Goal: Task Accomplishment & Management: Complete application form

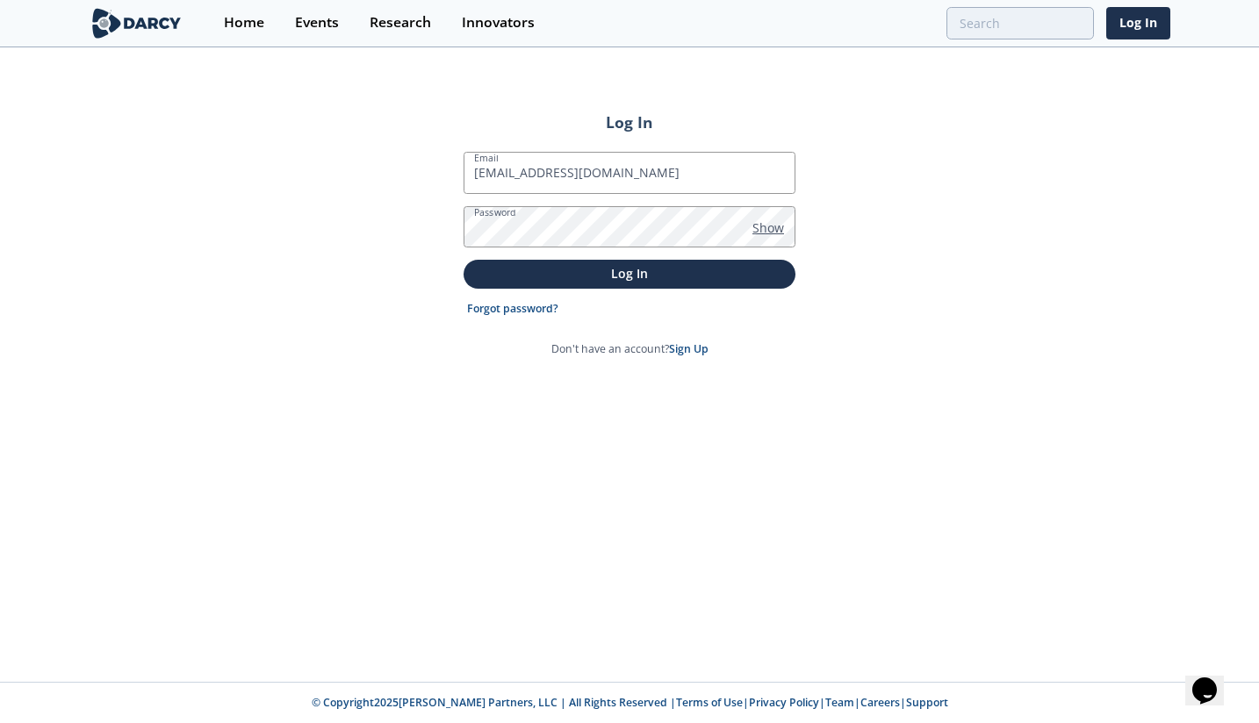
click at [767, 226] on span "Show" at bounding box center [768, 228] width 32 height 18
click at [720, 277] on p "Log In" at bounding box center [629, 273] width 307 height 18
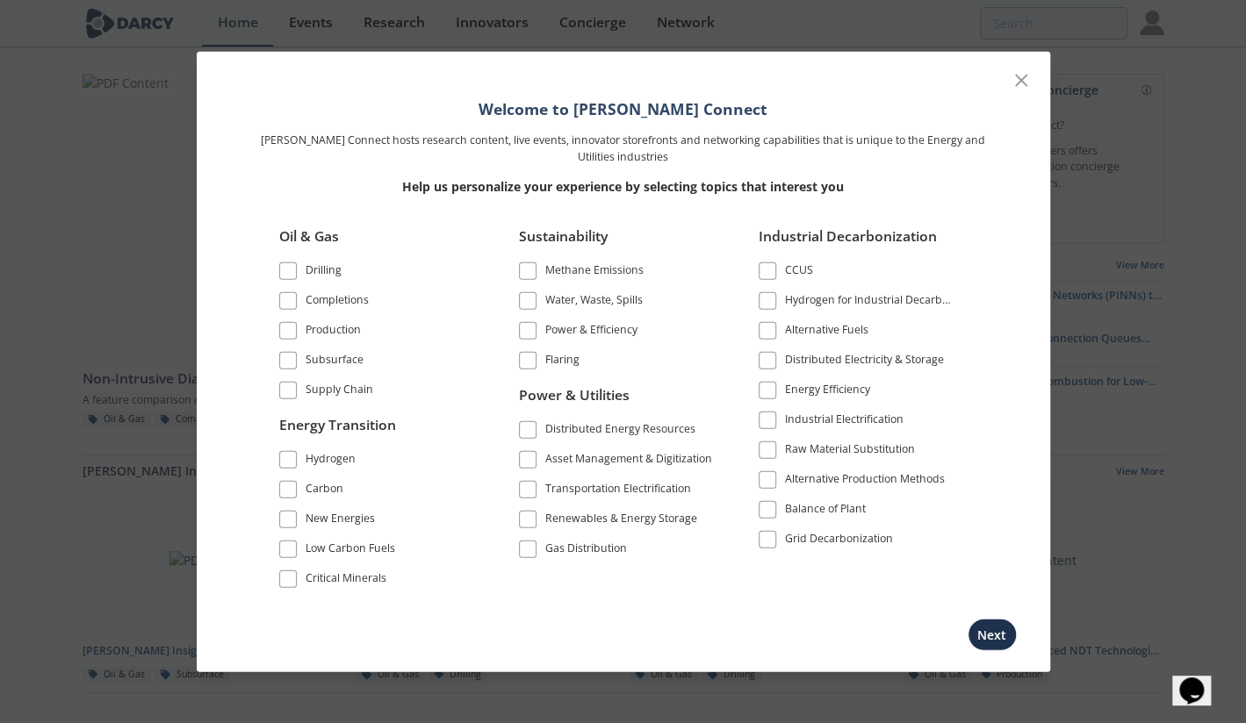
click at [287, 371] on label "Subsurface" at bounding box center [377, 361] width 197 height 24
click at [286, 360] on span at bounding box center [288, 361] width 12 height 12
click at [991, 637] on button "Next" at bounding box center [992, 634] width 49 height 32
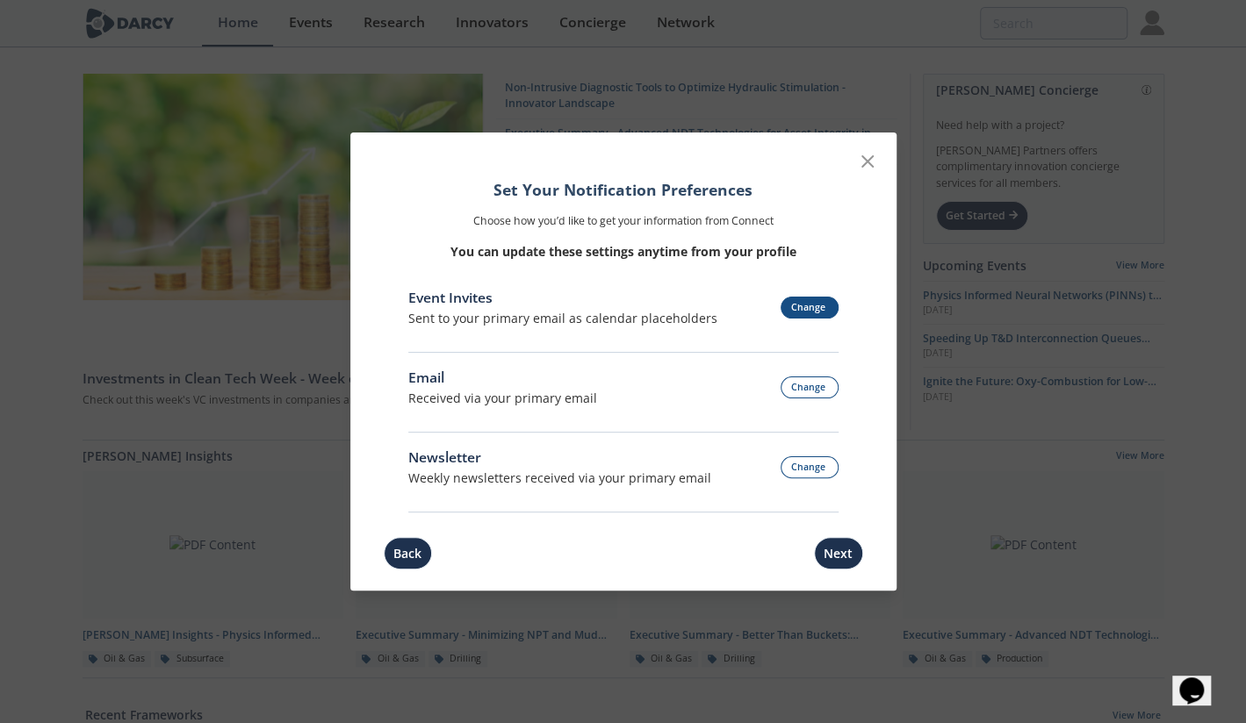
click at [807, 308] on button "Change" at bounding box center [810, 308] width 58 height 22
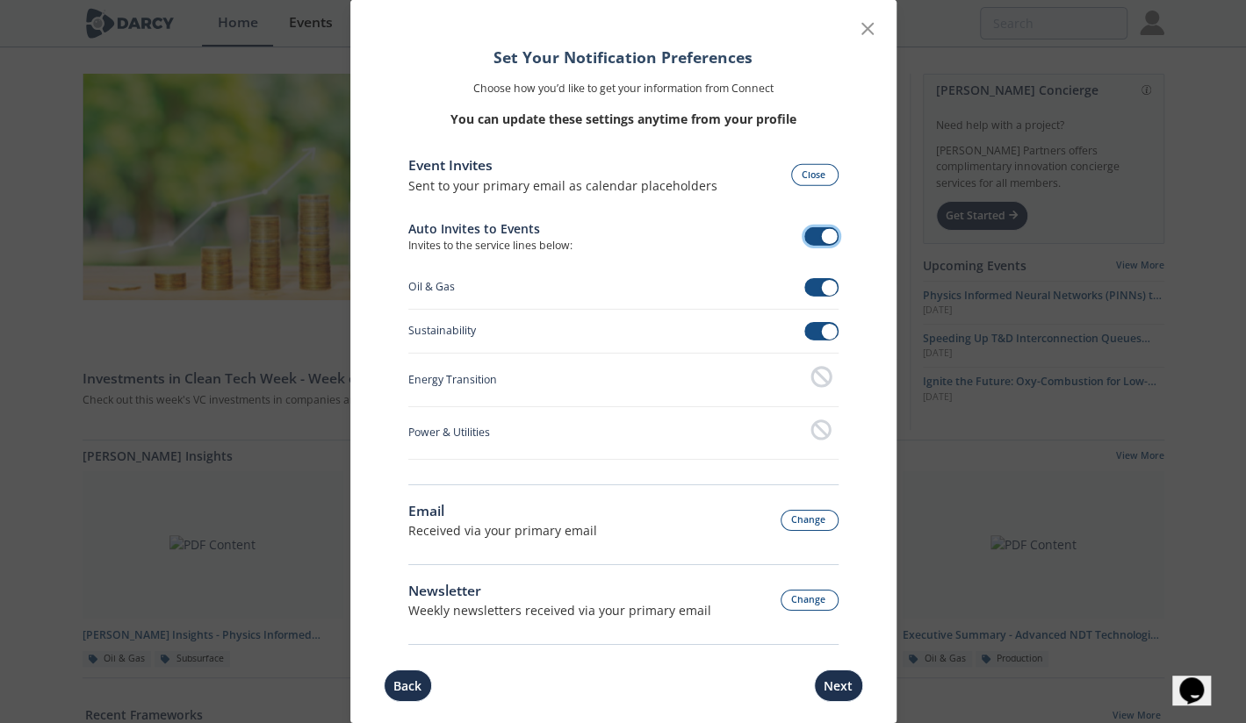
click at [822, 239] on span at bounding box center [830, 237] width 16 height 16
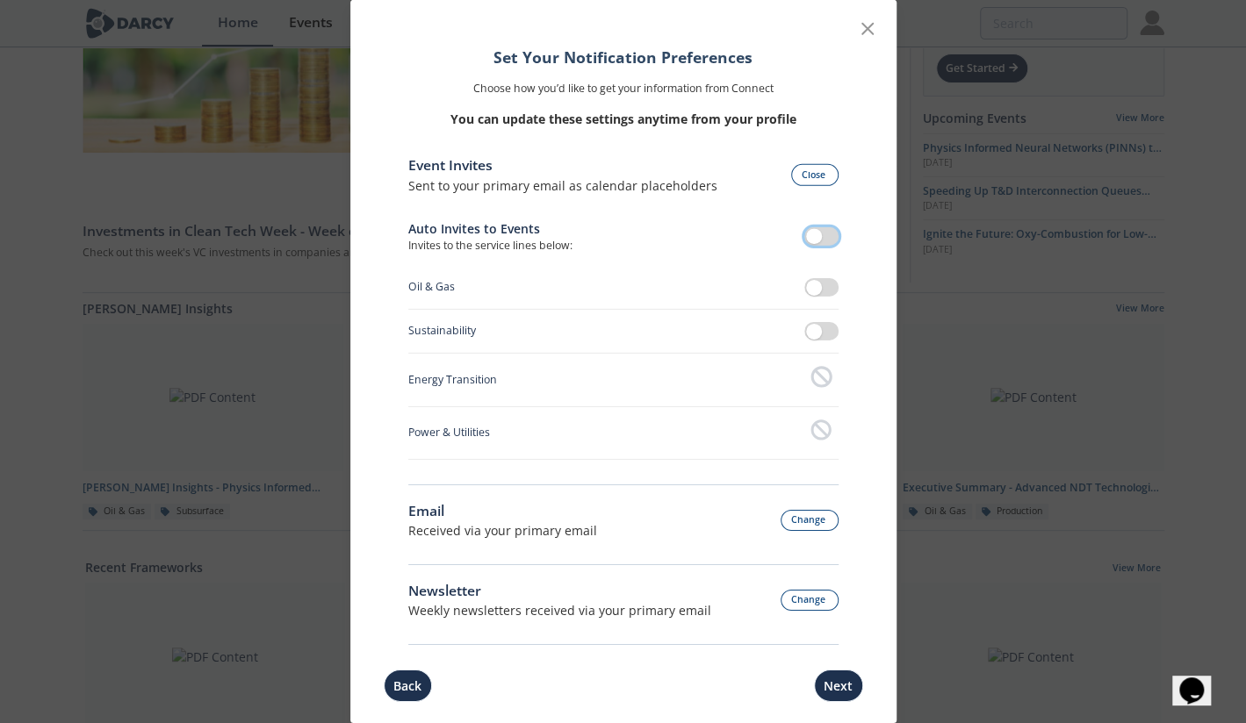
scroll to position [176, 0]
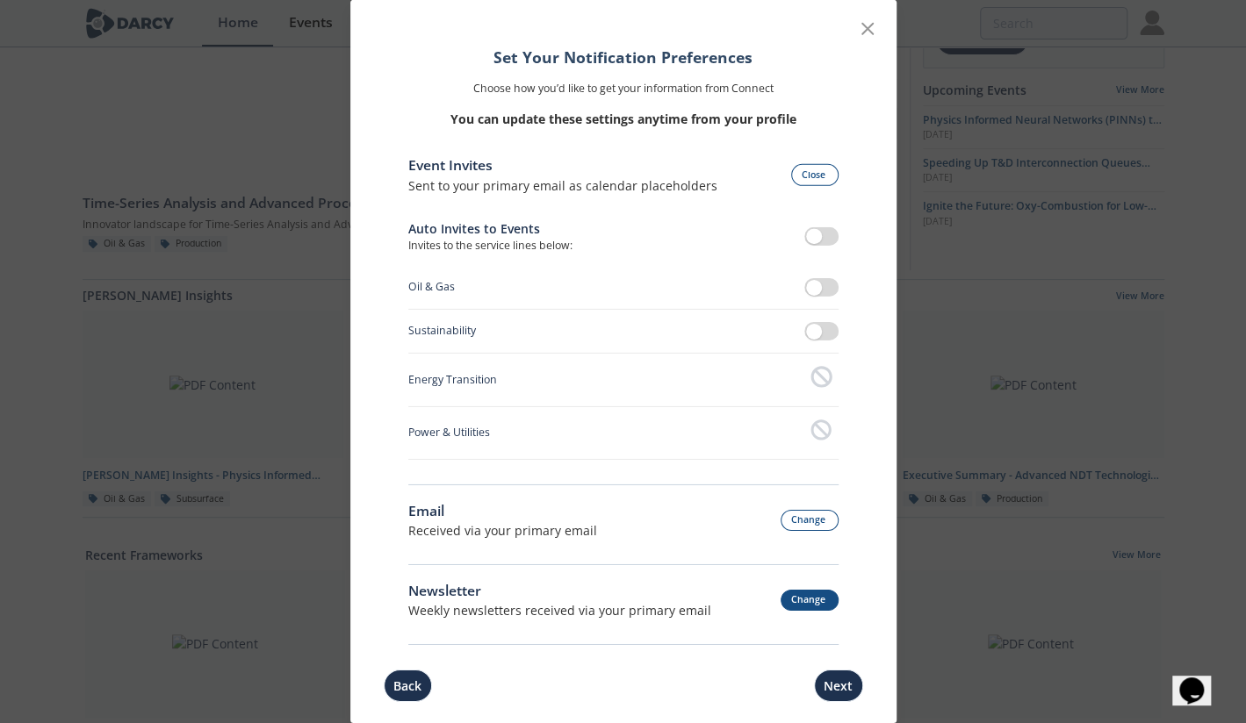
click at [806, 598] on button "Change" at bounding box center [810, 601] width 58 height 22
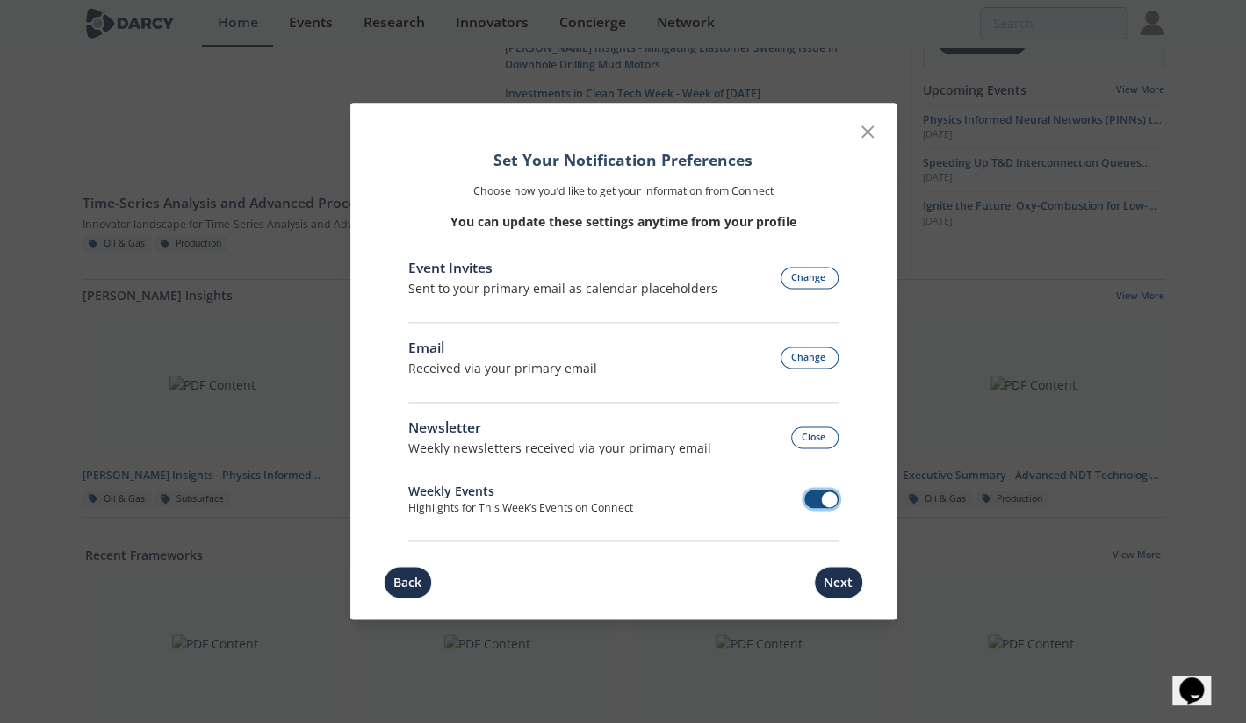
click at [825, 504] on span at bounding box center [830, 501] width 16 height 16
click at [848, 578] on button "Next" at bounding box center [838, 583] width 49 height 32
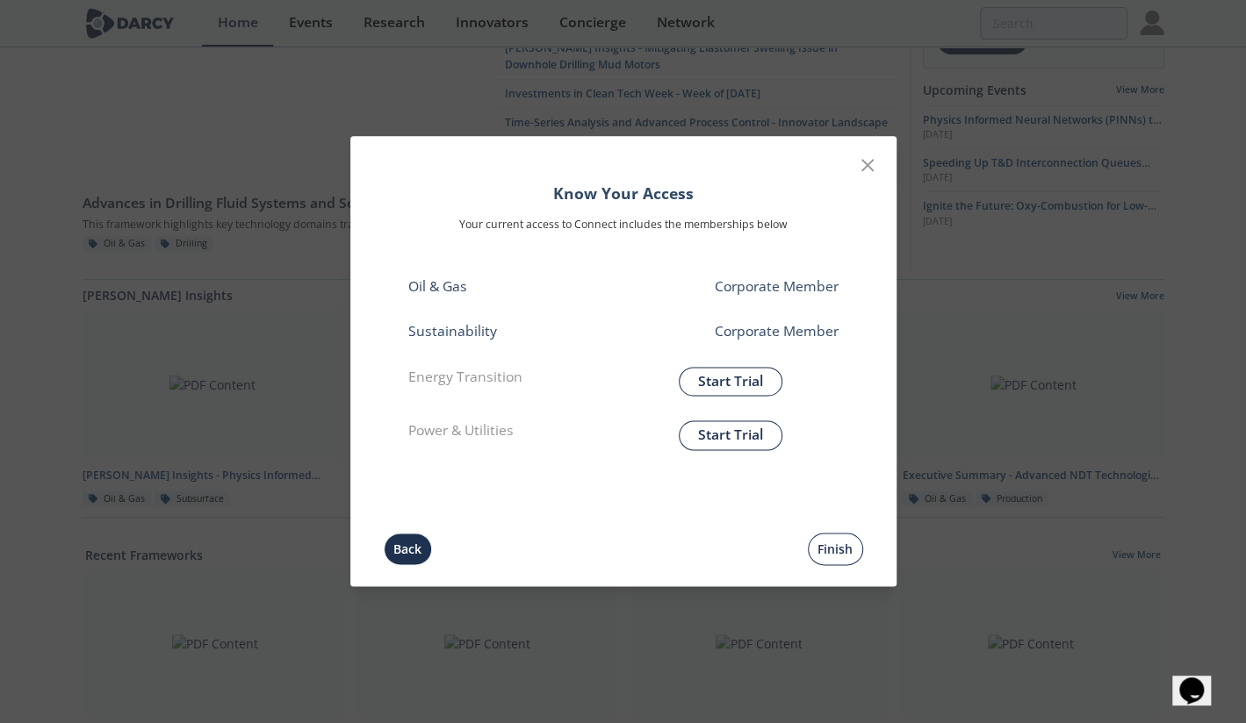
click at [841, 554] on button "Finish" at bounding box center [835, 550] width 55 height 32
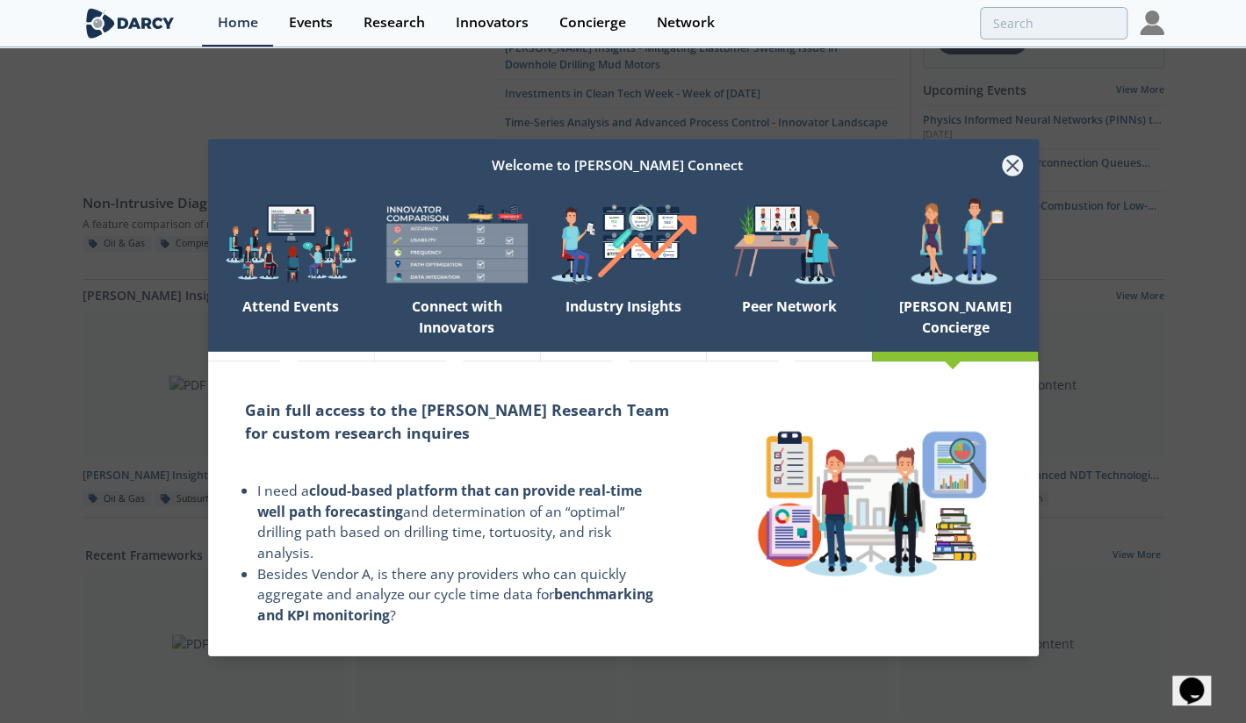
click at [1008, 159] on icon at bounding box center [1012, 165] width 21 height 21
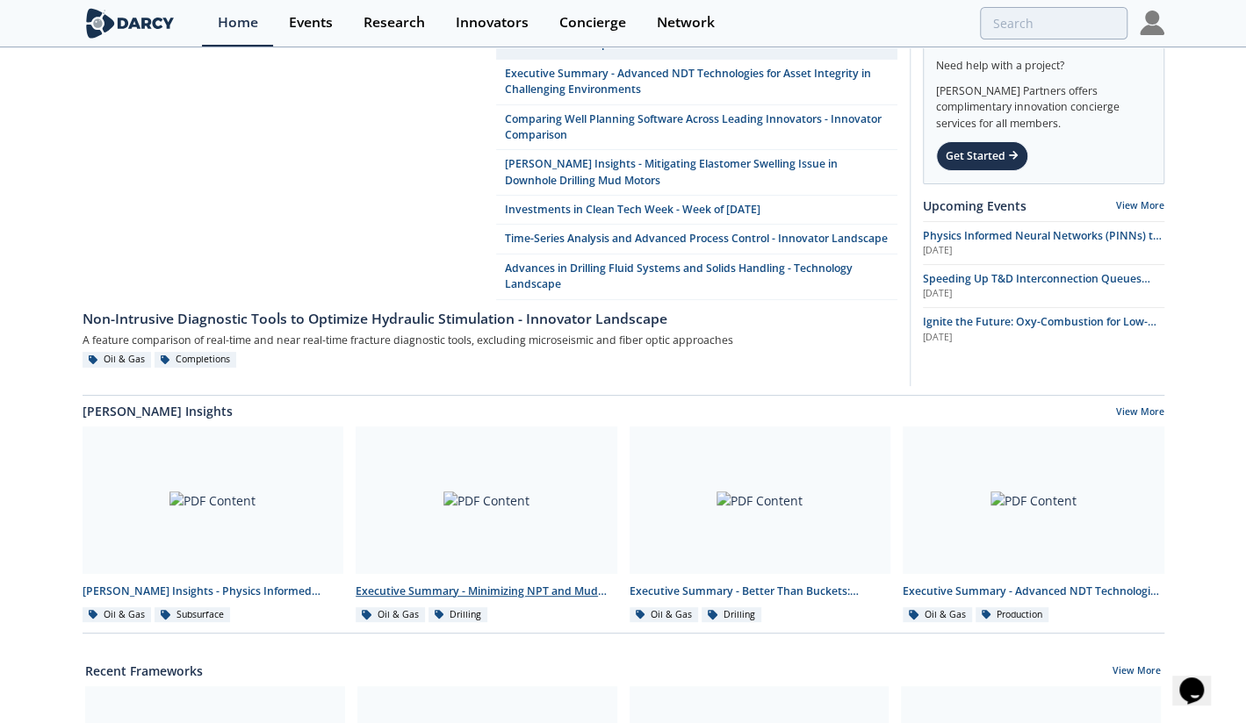
scroll to position [0, 0]
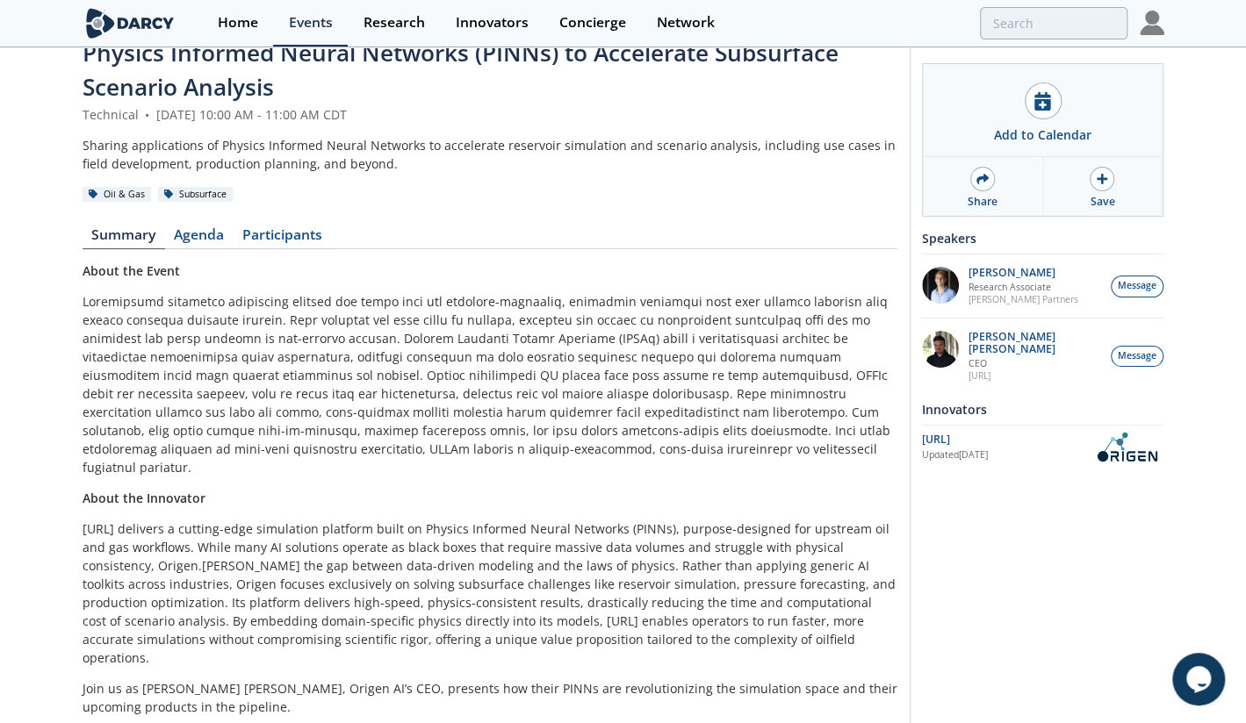
scroll to position [132, 0]
